Goal: Navigation & Orientation: Understand site structure

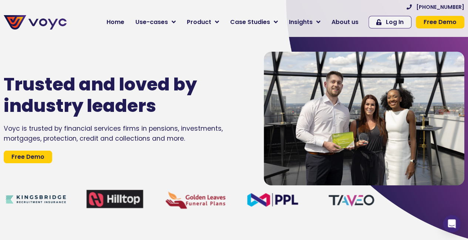
click at [124, 21] on span "Home" at bounding box center [116, 22] width 18 height 9
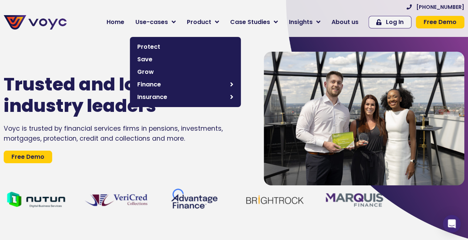
click at [156, 20] on span "Use-cases" at bounding box center [151, 22] width 33 height 9
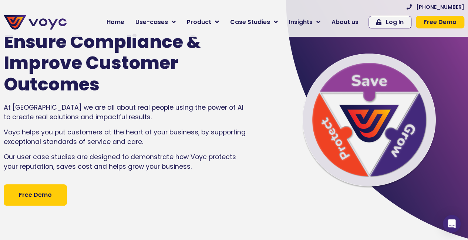
click at [124, 20] on span "Home" at bounding box center [116, 22] width 18 height 9
